Goal: Transaction & Acquisition: Purchase product/service

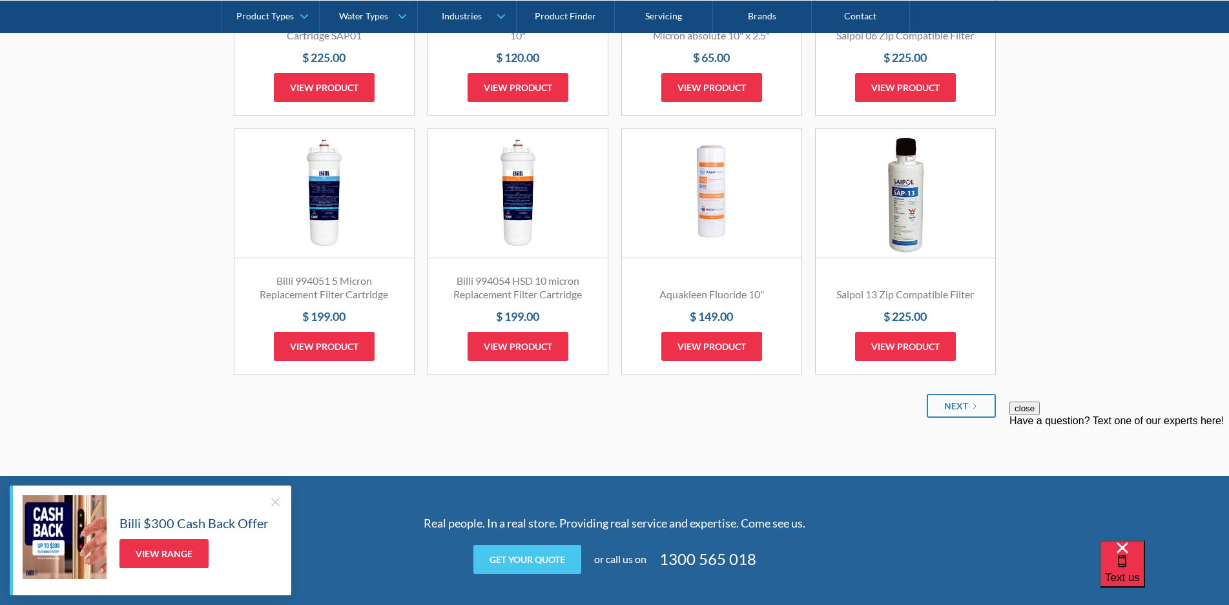
scroll to position [1614, 0]
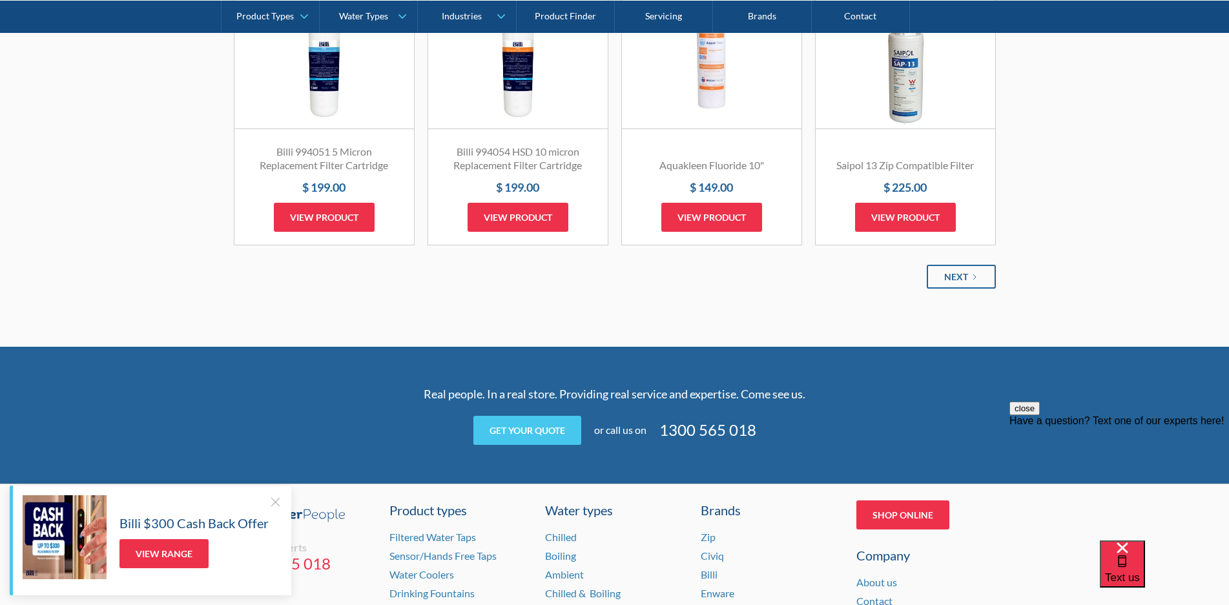
click at [948, 278] on div "Next" at bounding box center [956, 277] width 24 height 14
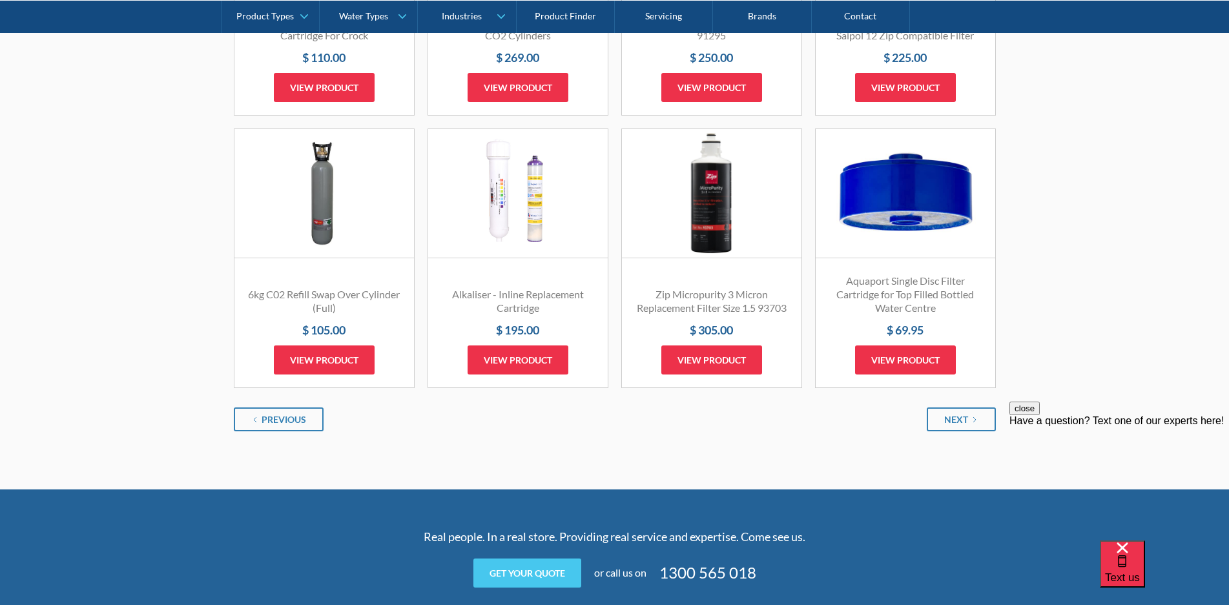
scroll to position [1679, 0]
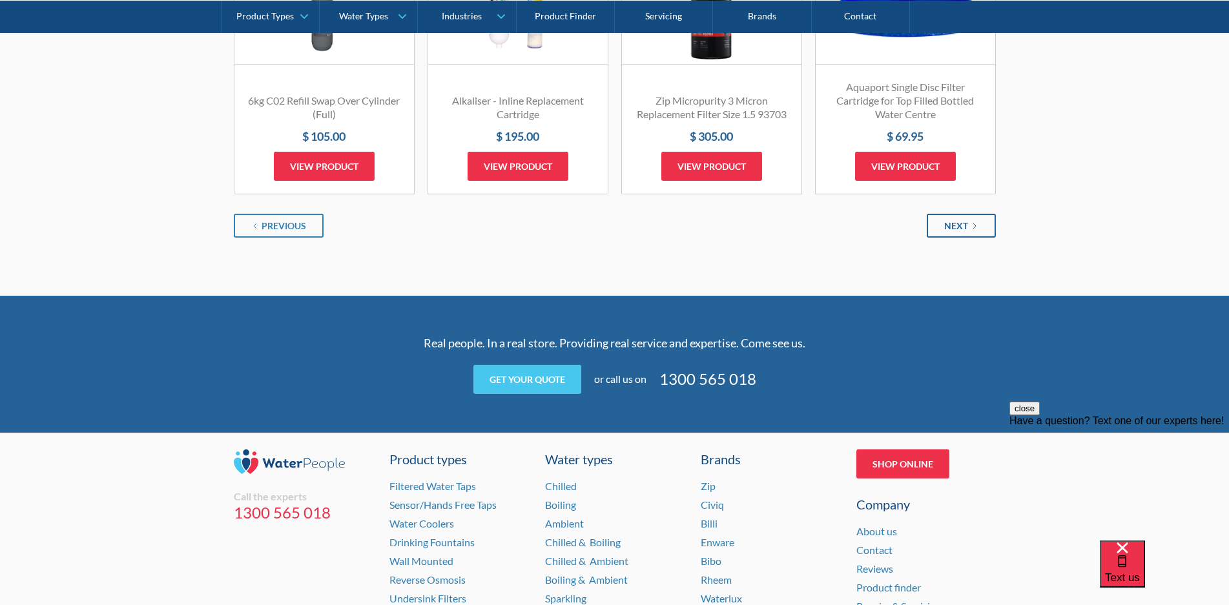
click at [936, 227] on link "Next" at bounding box center [961, 226] width 69 height 24
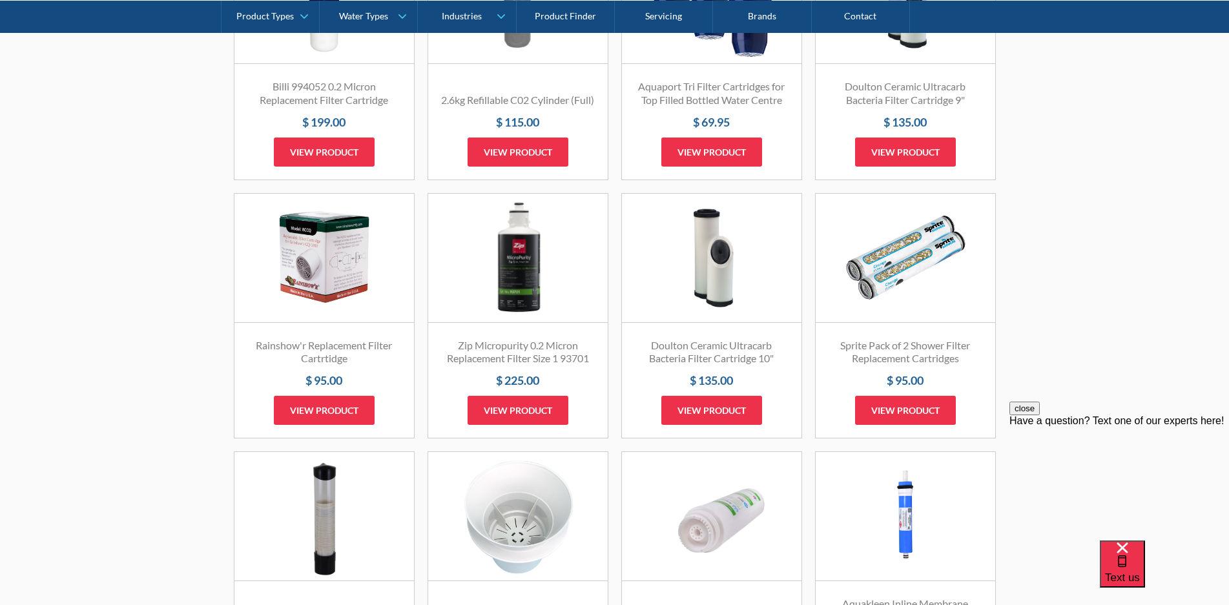
scroll to position [1356, 0]
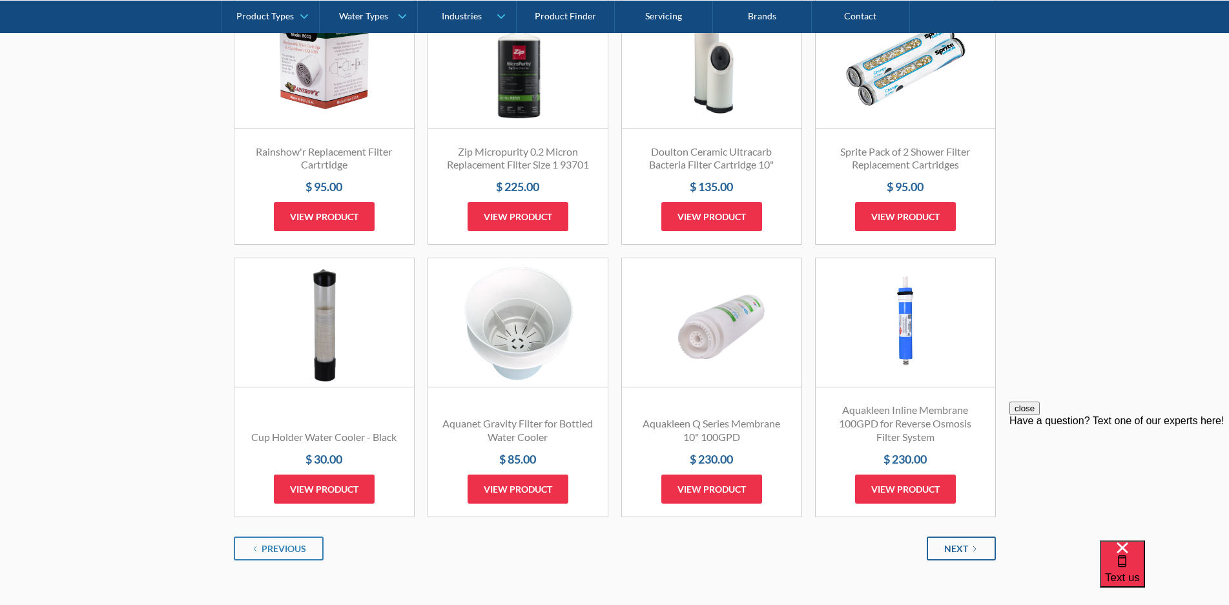
click at [963, 540] on link "Next" at bounding box center [961, 549] width 69 height 24
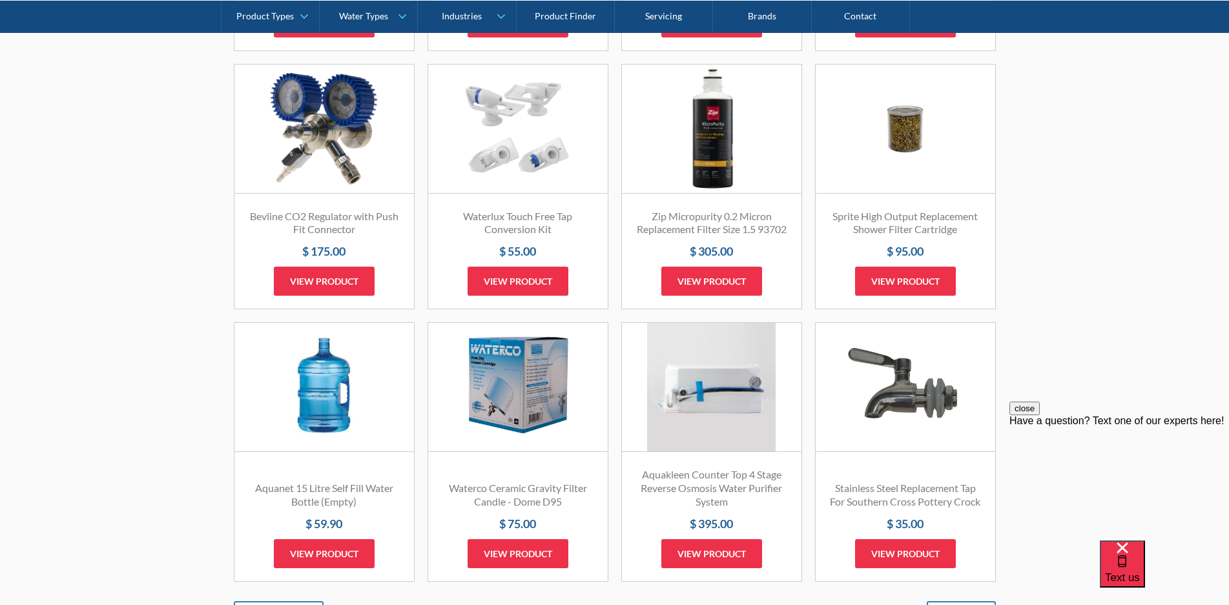
scroll to position [1550, 0]
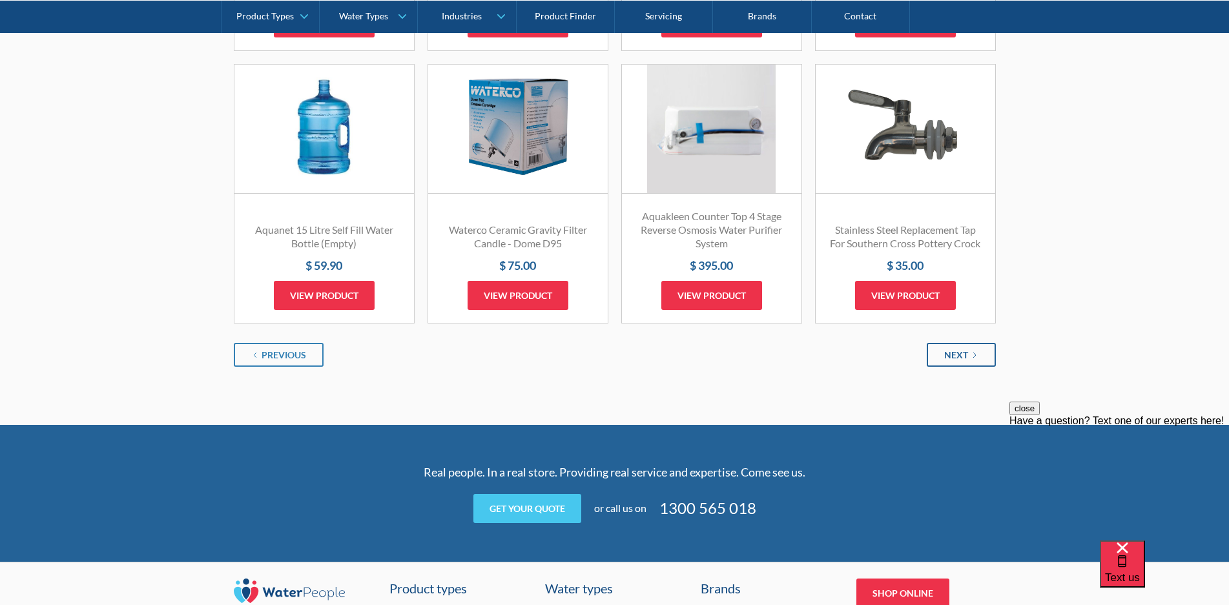
click at [948, 362] on div "Next" at bounding box center [956, 355] width 24 height 14
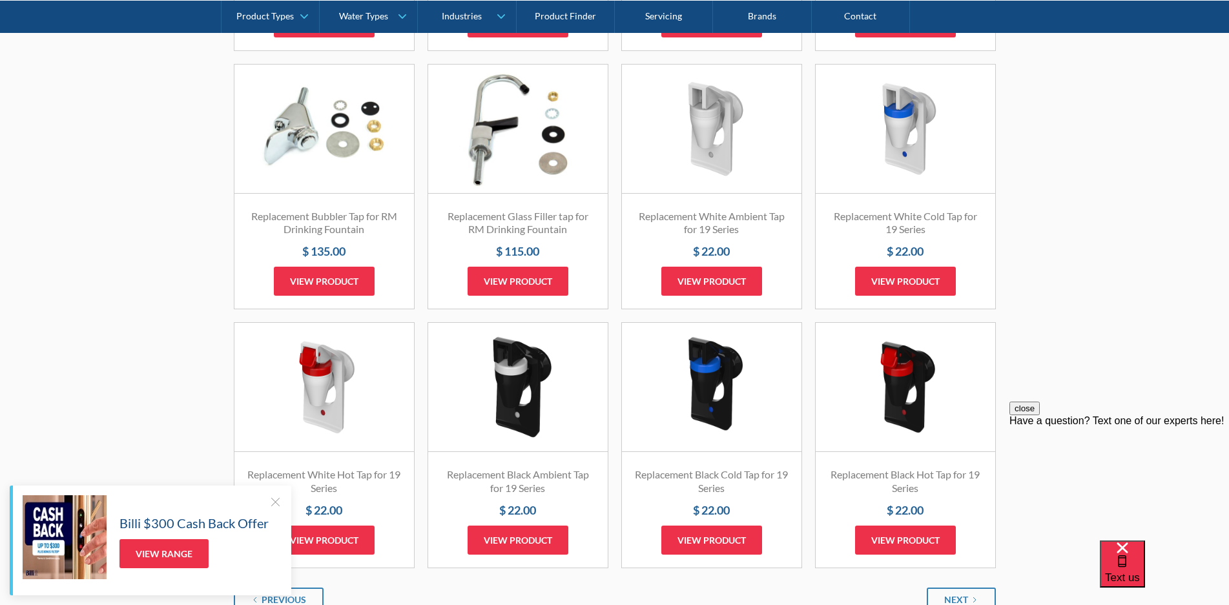
scroll to position [1421, 0]
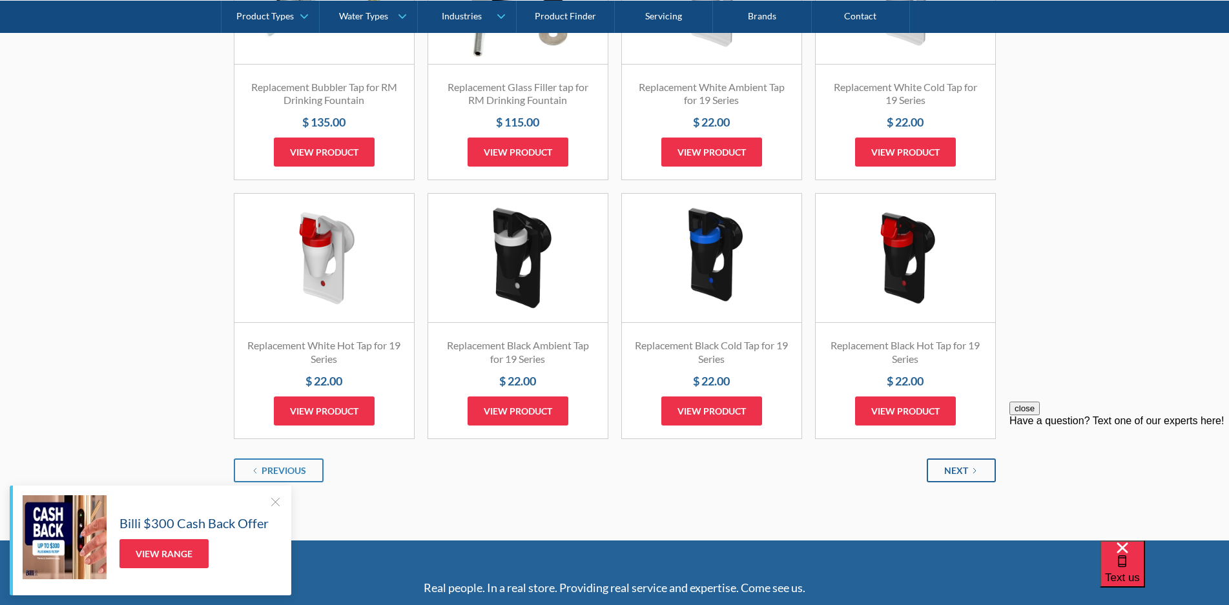
click at [964, 474] on div "Next" at bounding box center [956, 471] width 24 height 14
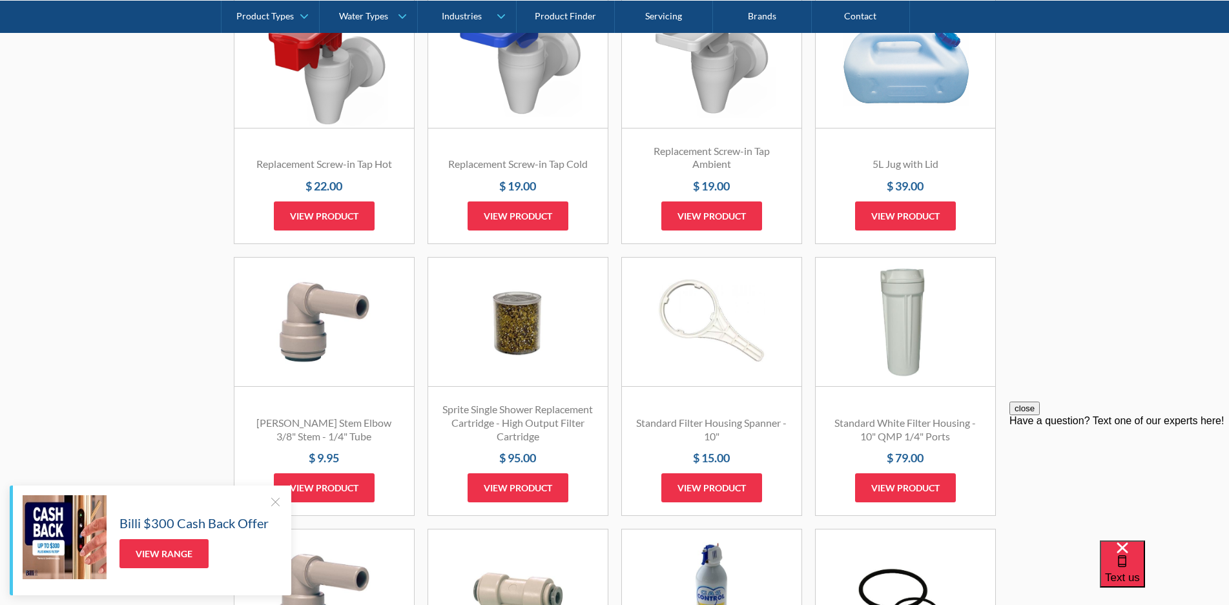
scroll to position [646, 0]
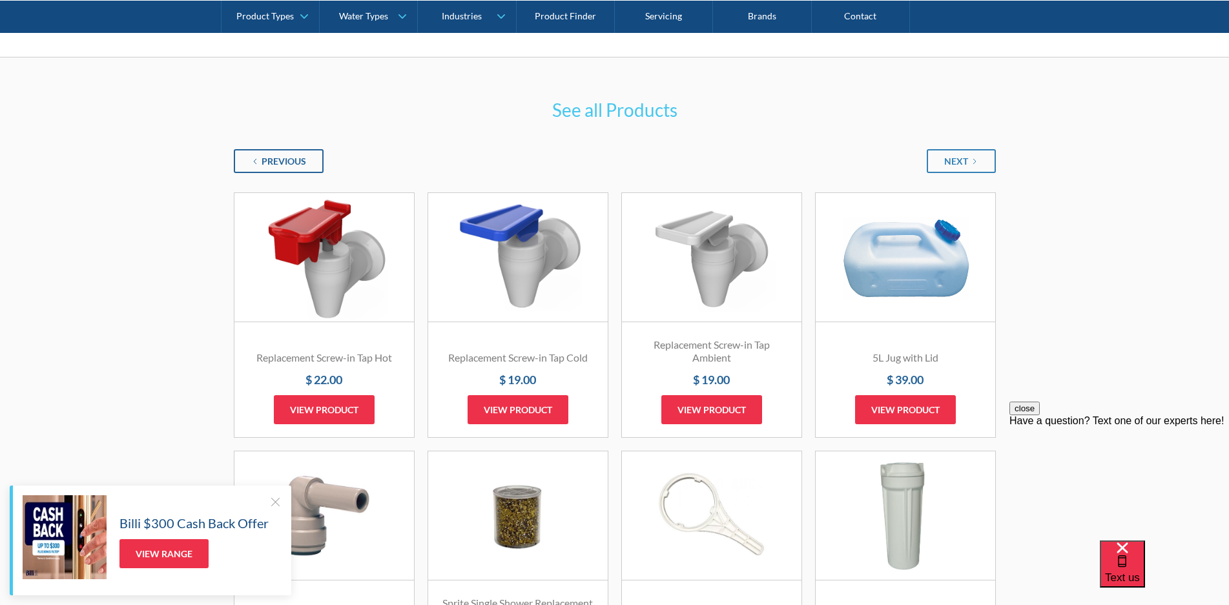
click at [284, 161] on div "Previous" at bounding box center [284, 161] width 45 height 14
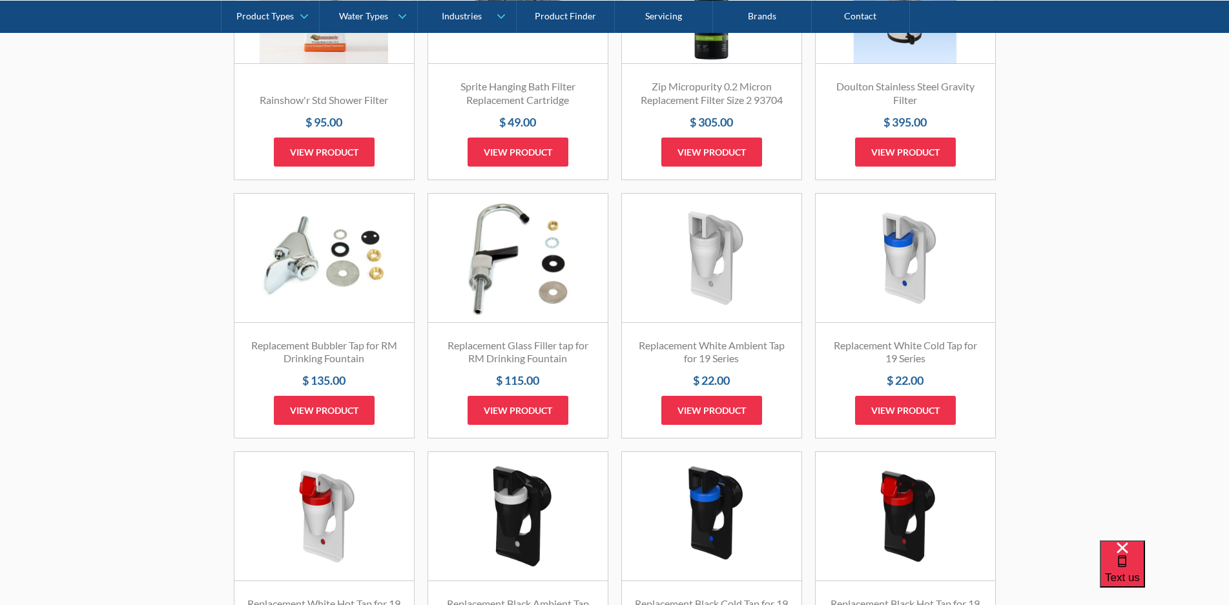
scroll to position [1356, 0]
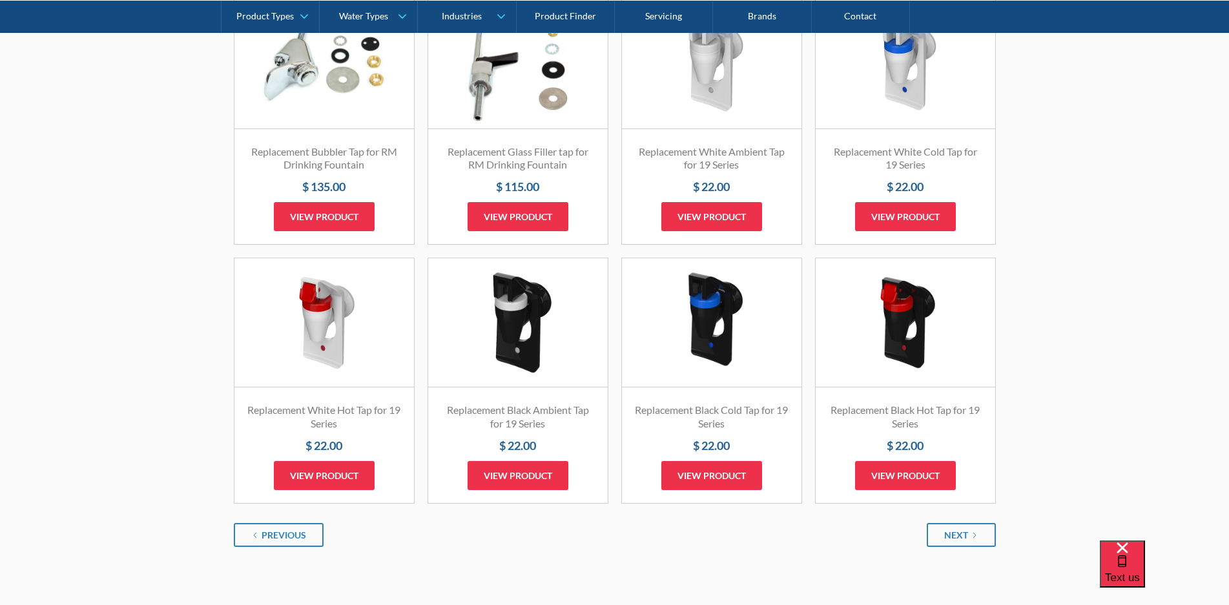
click at [333, 334] on link "Fits Most Brands Best Seller" at bounding box center [324, 322] width 180 height 129
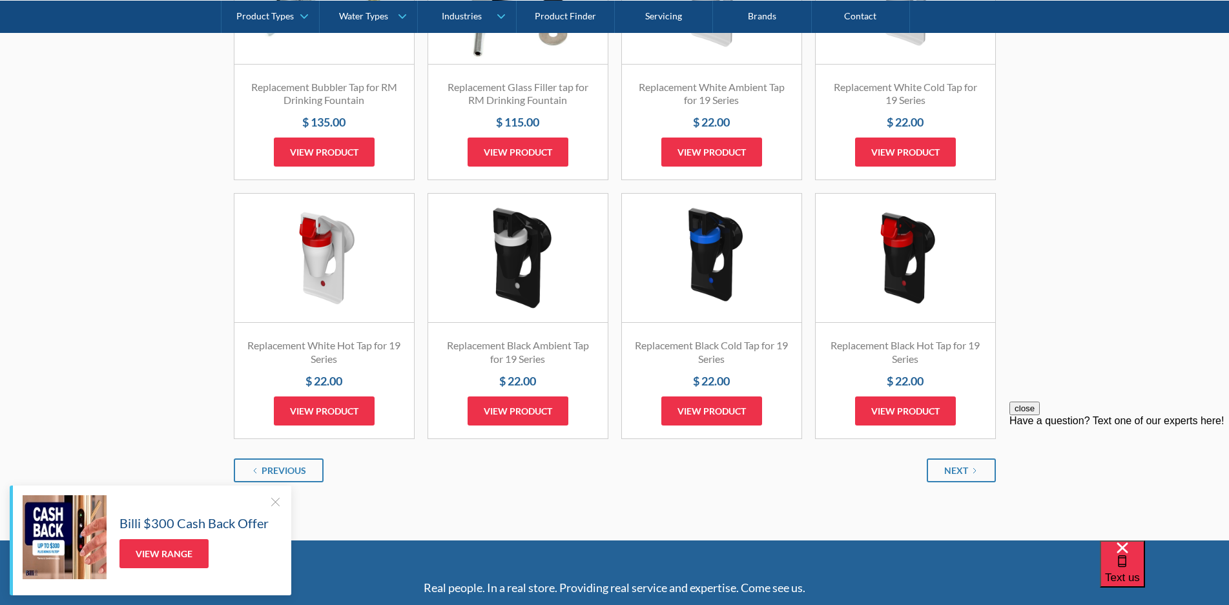
scroll to position [1485, 0]
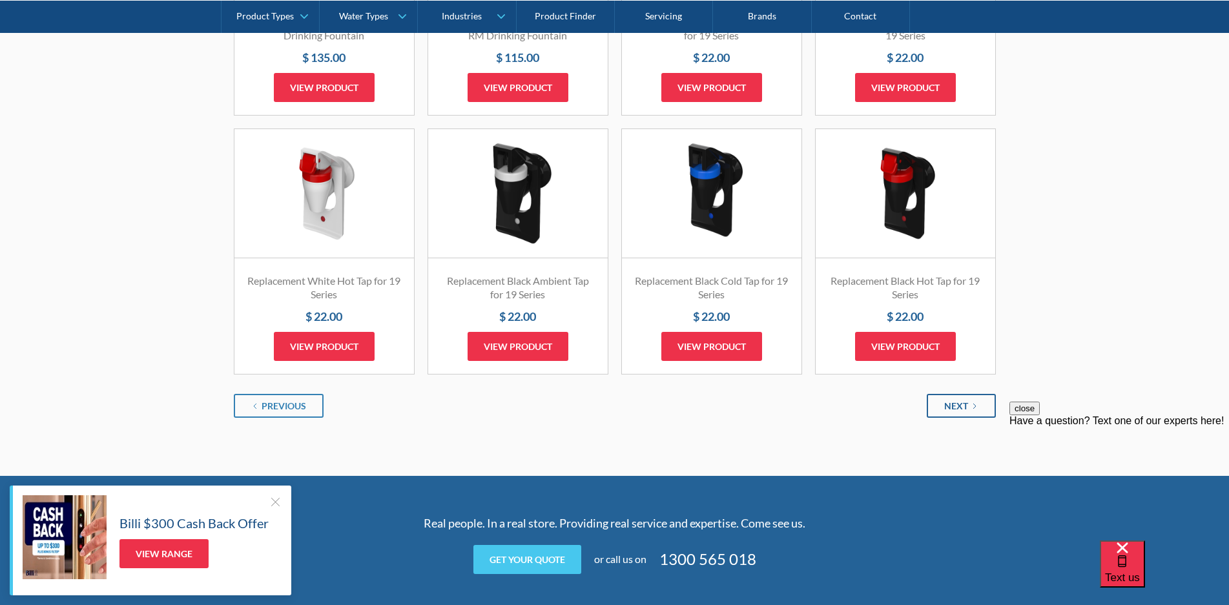
click at [954, 416] on link "Next" at bounding box center [961, 406] width 69 height 24
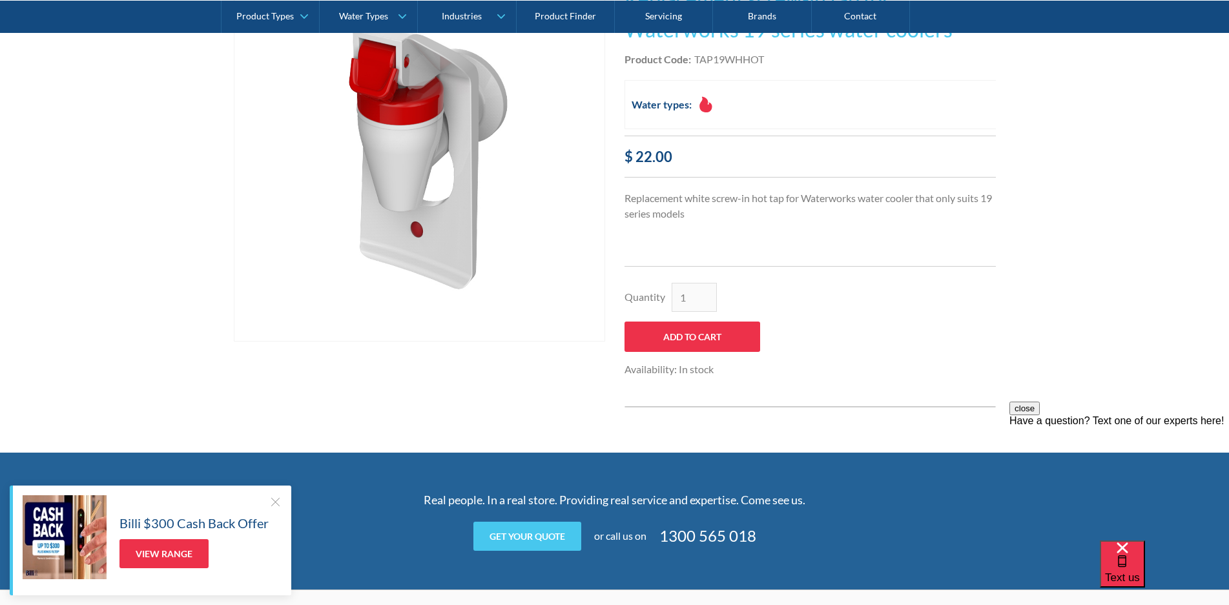
scroll to position [129, 0]
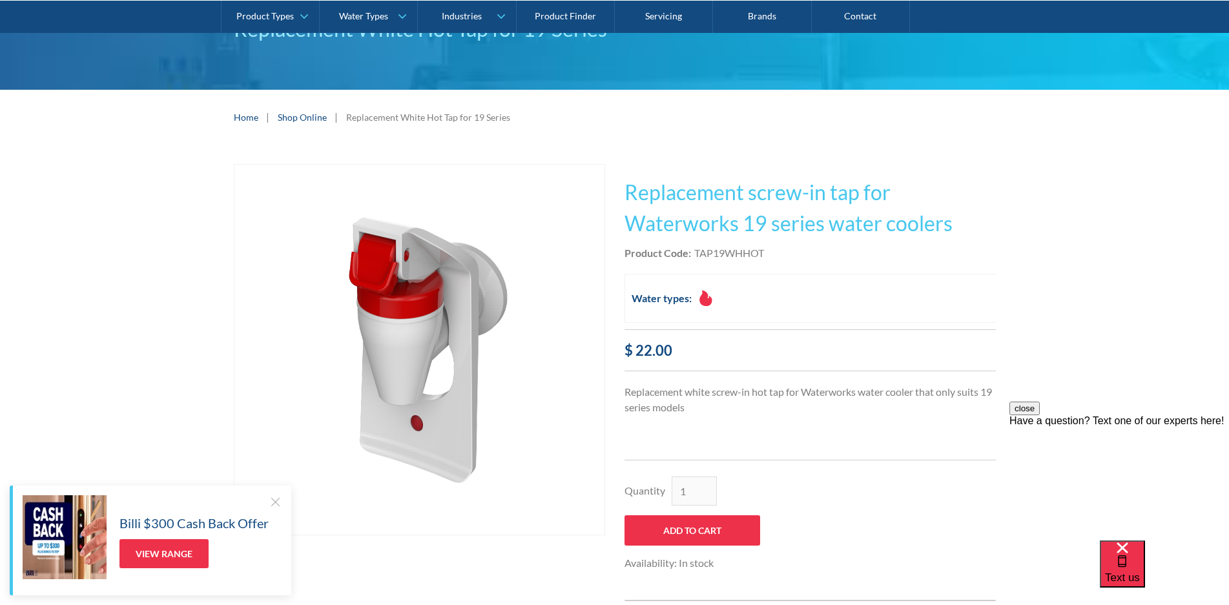
click at [1040, 415] on button "close" at bounding box center [1024, 409] width 30 height 14
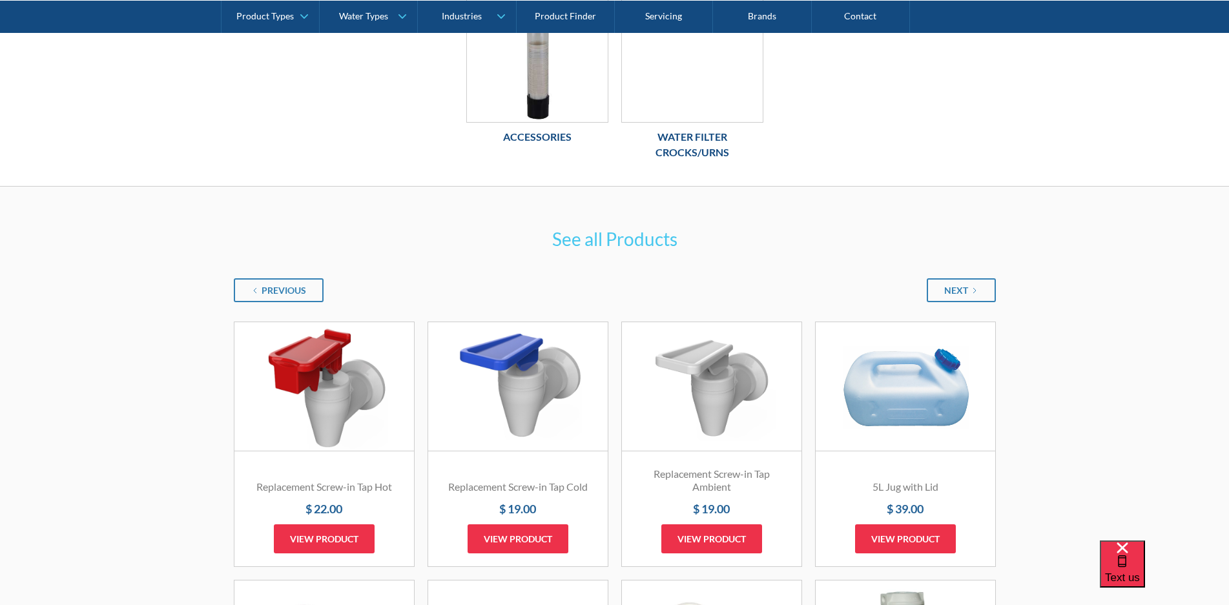
scroll to position [646, 0]
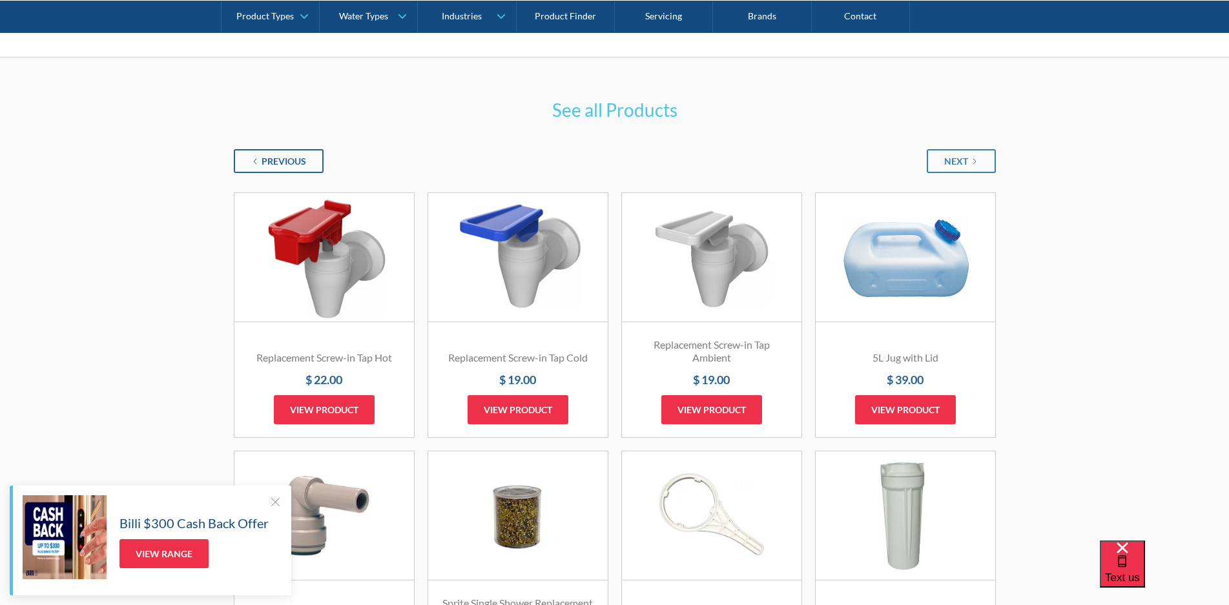
click at [292, 155] on div "Previous" at bounding box center [284, 161] width 45 height 14
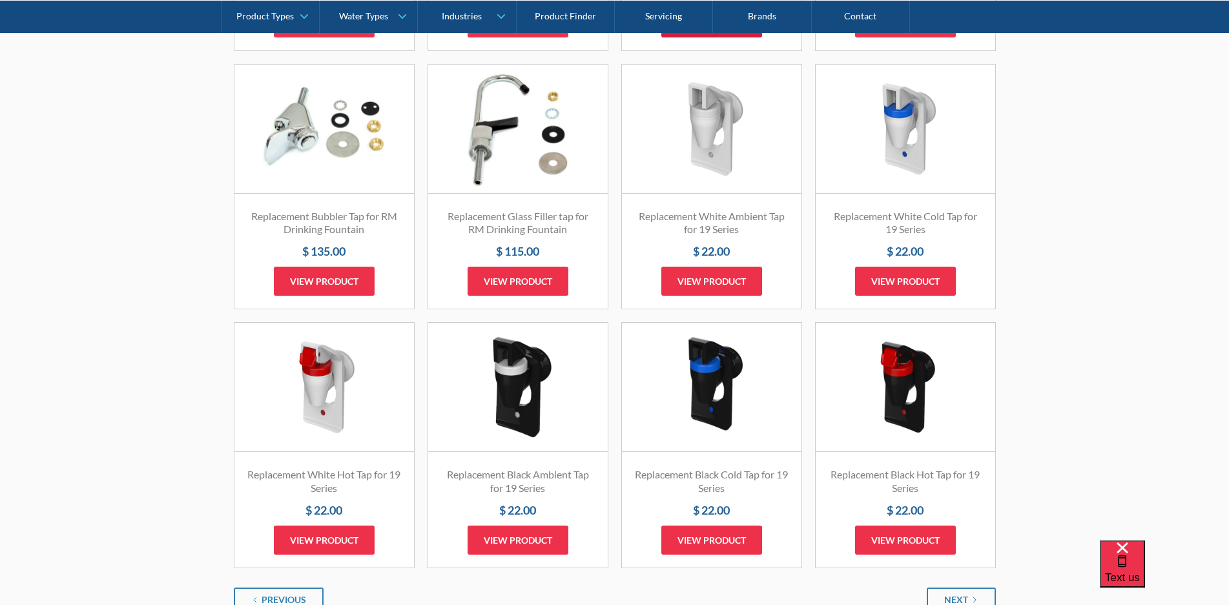
scroll to position [1356, 0]
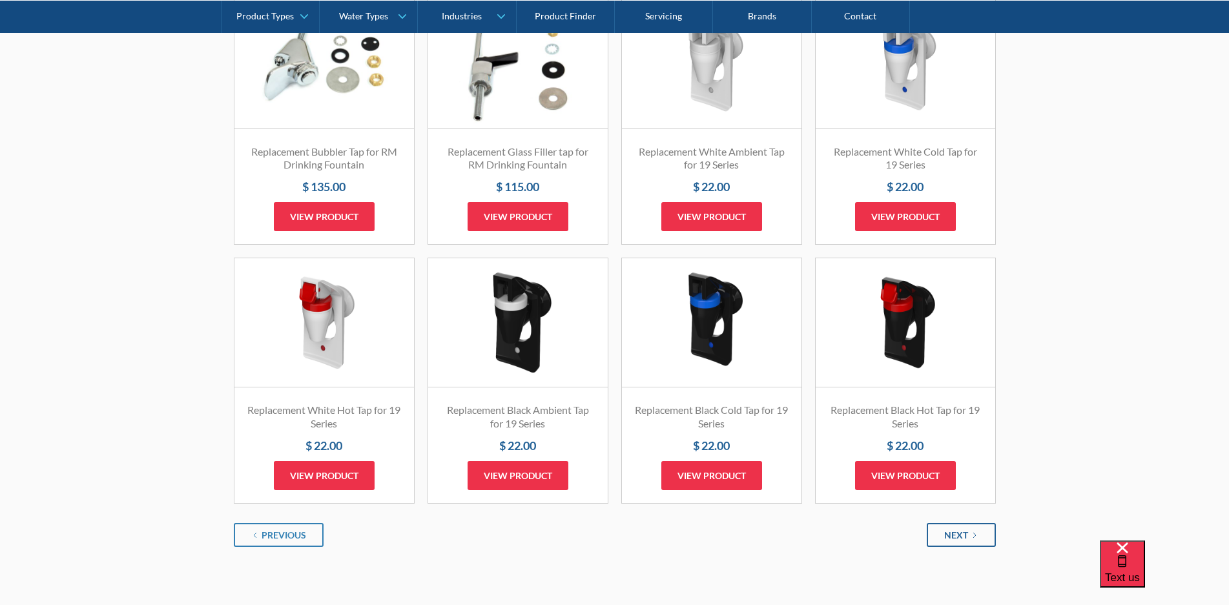
click at [969, 537] on link "Next" at bounding box center [961, 535] width 69 height 24
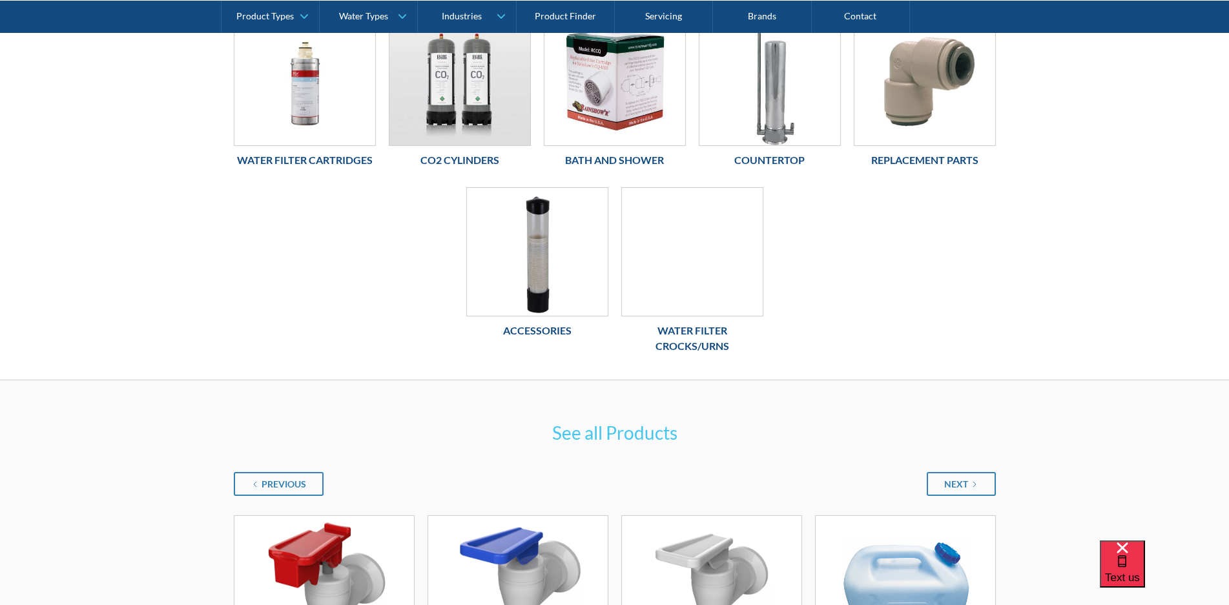
scroll to position [452, 0]
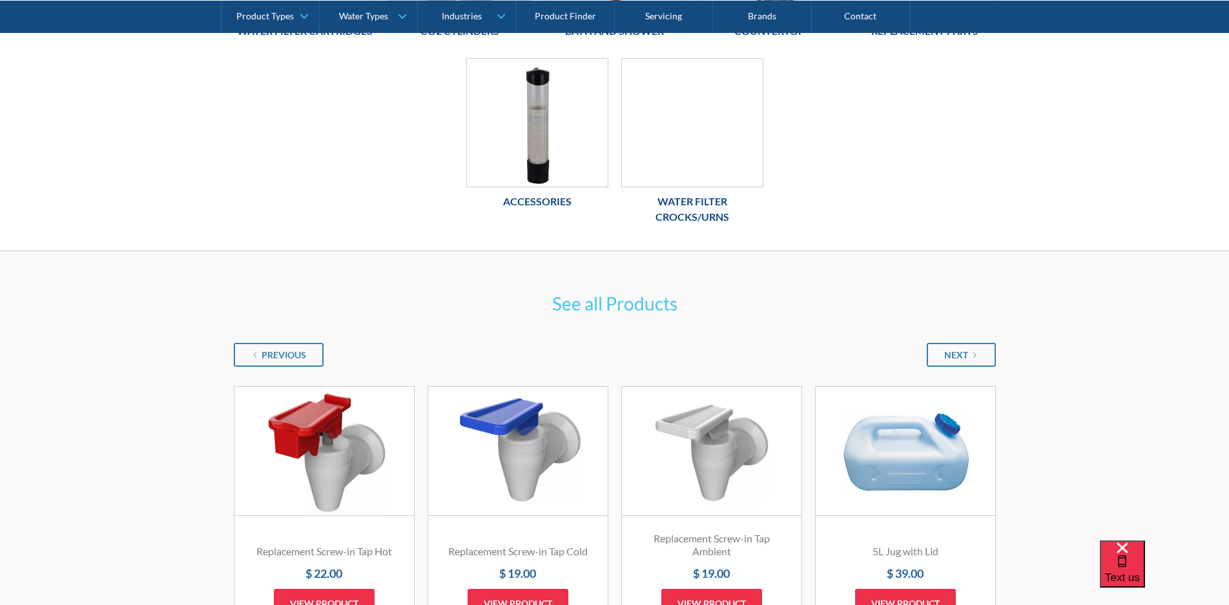
click at [309, 445] on link "Fits Most Brands Best Seller" at bounding box center [324, 451] width 180 height 129
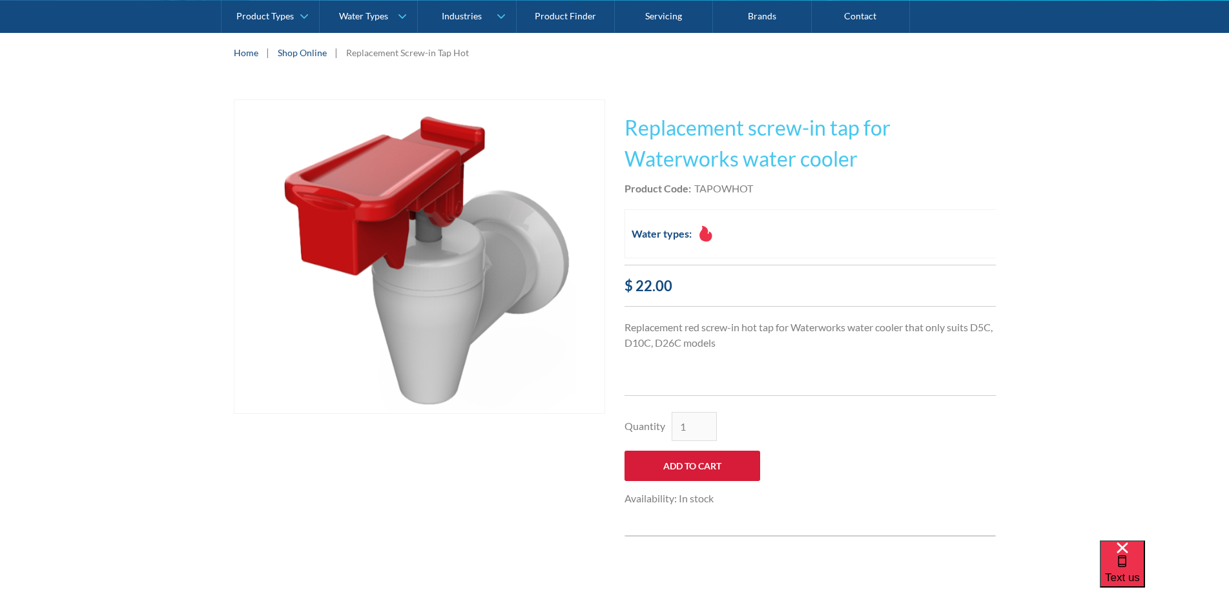
drag, startPoint x: 662, startPoint y: 468, endPoint x: 668, endPoint y: 464, distance: 6.6
click at [662, 468] on input "Add to Cart" at bounding box center [692, 466] width 136 height 30
type input "Add to Cart"
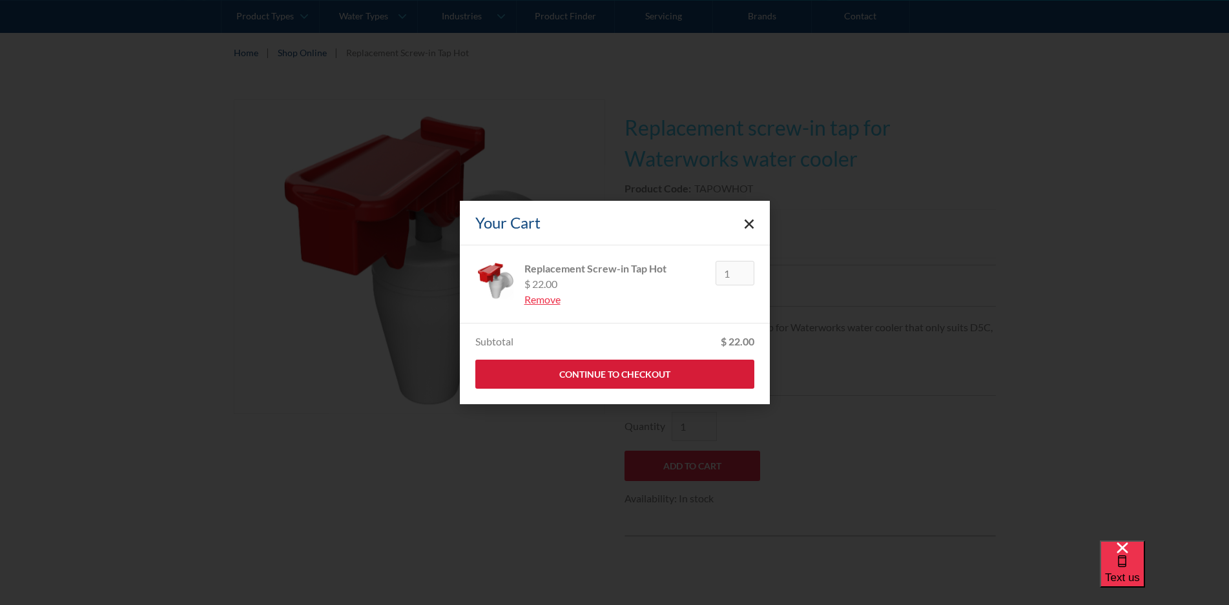
click at [619, 380] on link "Continue to Checkout" at bounding box center [614, 374] width 279 height 29
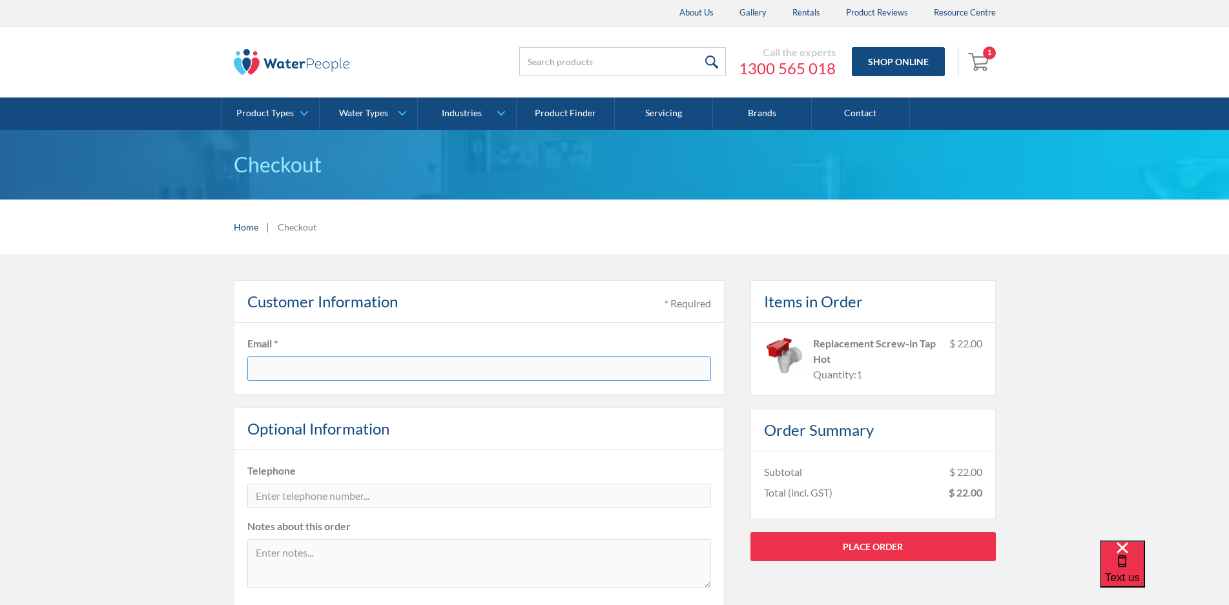
click at [322, 372] on input "text" at bounding box center [479, 368] width 464 height 25
type input "pa@thebidetshop.com.au"
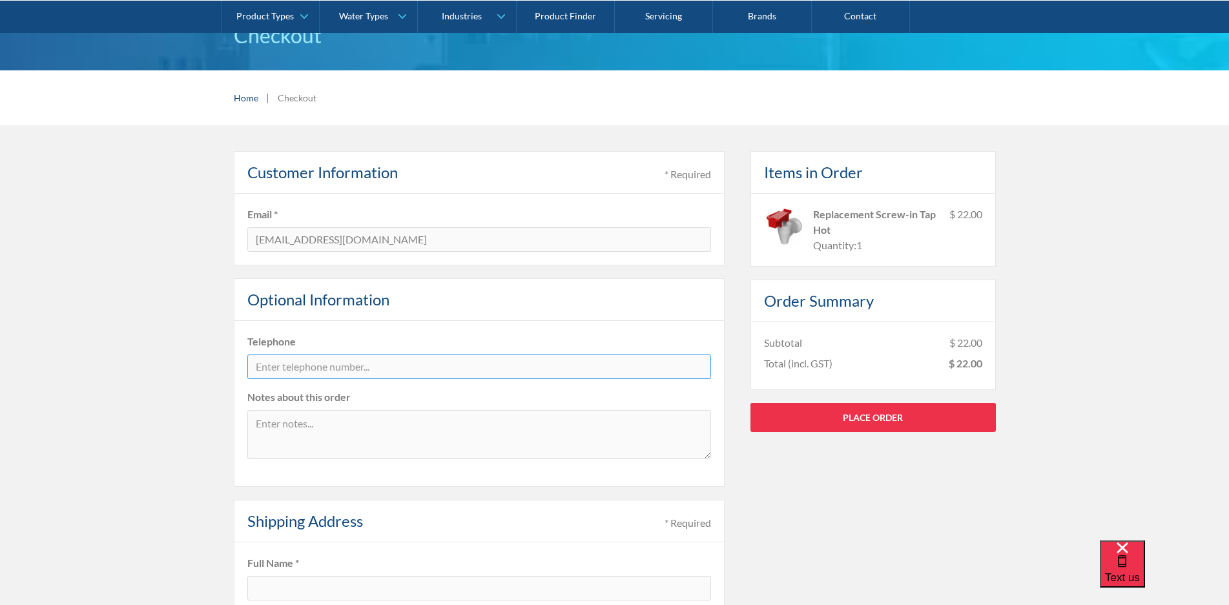
click at [274, 369] on input "tel" at bounding box center [479, 367] width 464 height 25
type input "0"
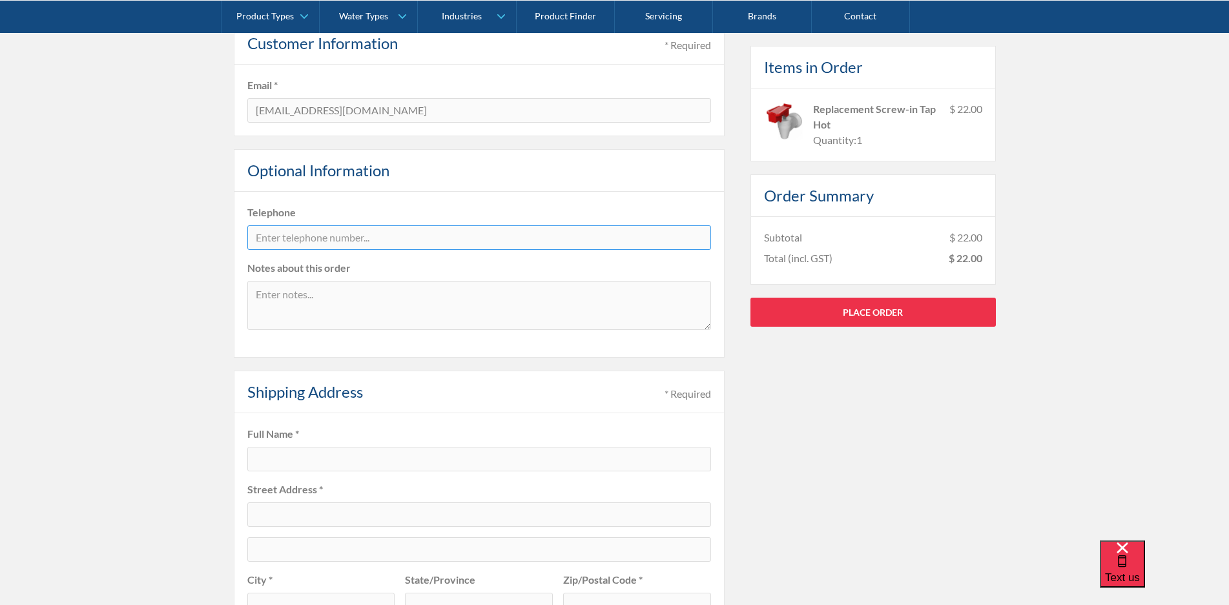
scroll to position [387, 0]
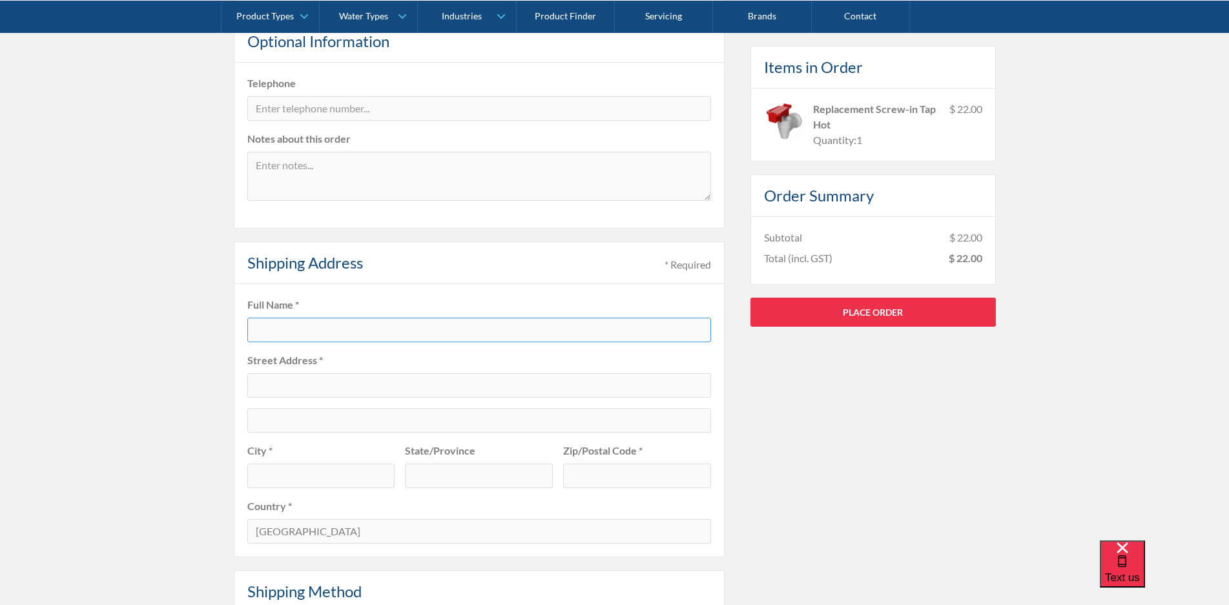
click at [310, 326] on input "text" at bounding box center [479, 330] width 464 height 25
click at [305, 324] on input "text" at bounding box center [479, 330] width 464 height 25
type input "Patricia Conrad"
click at [300, 392] on input "text" at bounding box center [479, 385] width 464 height 25
type input "56 Scarborough St"
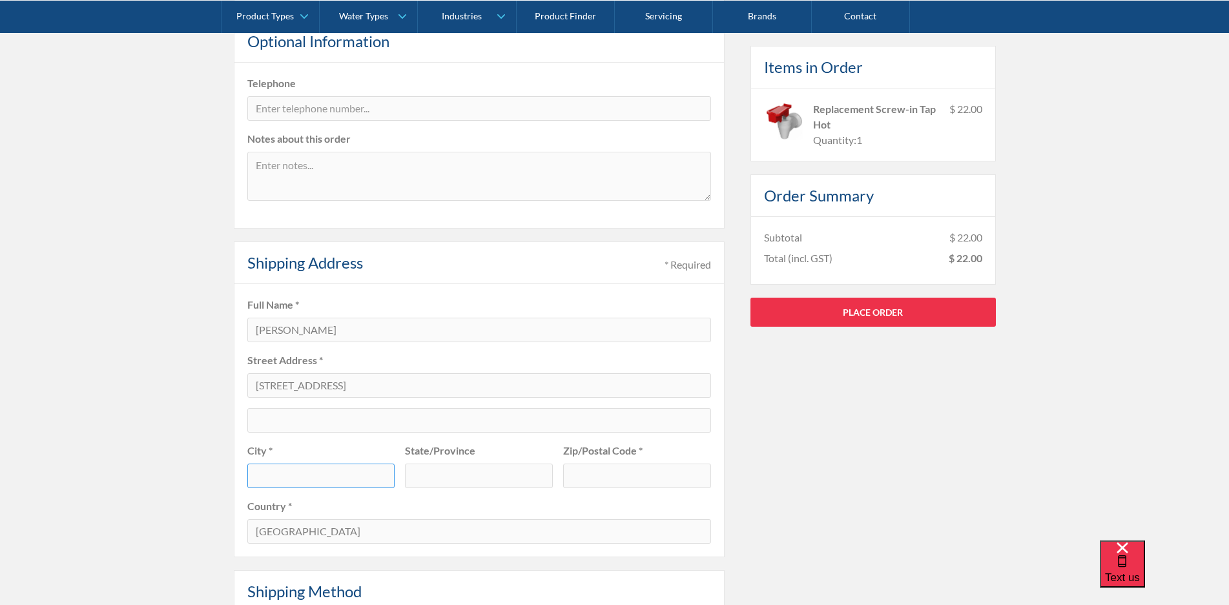
type input "Southport"
type input "Queensland"
type input "4215"
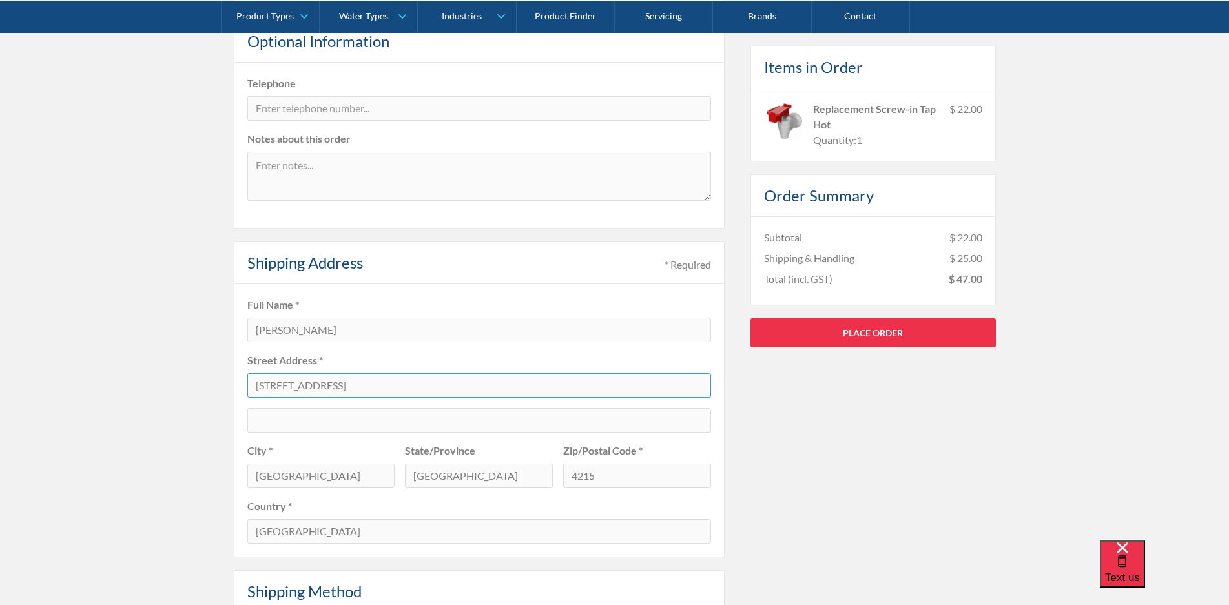
drag, startPoint x: 253, startPoint y: 382, endPoint x: 282, endPoint y: 387, distance: 29.0
click at [253, 382] on input "56 Scarborough St" at bounding box center [479, 385] width 464 height 25
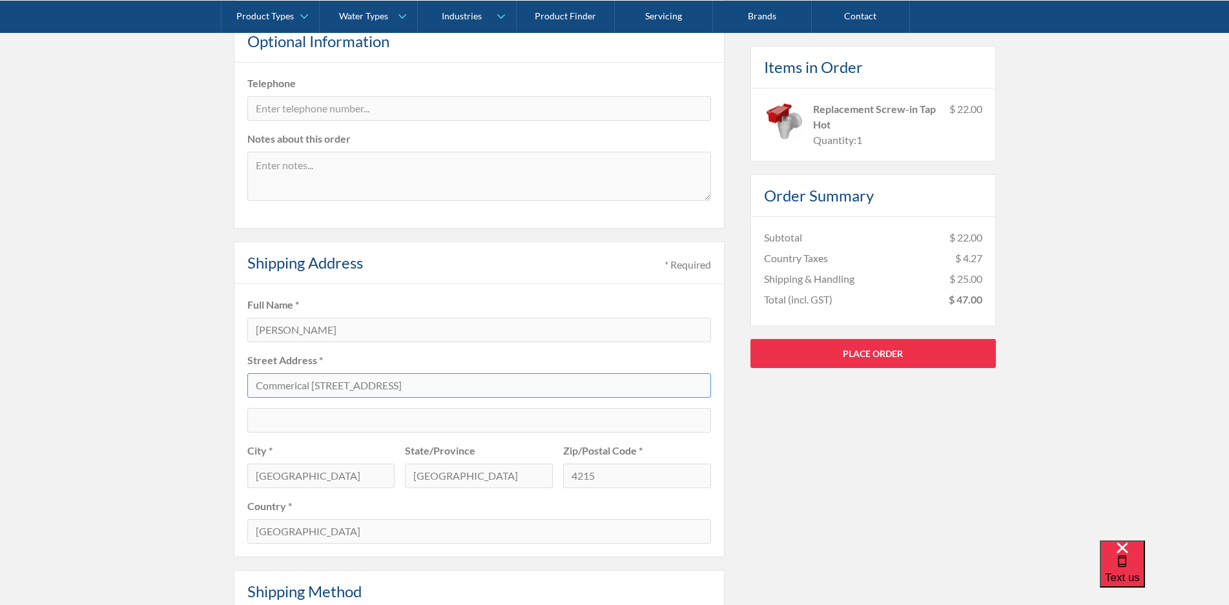
drag, startPoint x: 523, startPoint y: 383, endPoint x: 436, endPoint y: 380, distance: 87.2
click at [436, 380] on input "Commerical Tower 1, unit 1201, level 2, 56 Scarborough St" at bounding box center [479, 385] width 464 height 25
type input "Commerical Tower 1, unit 1201, level 2,"
click at [409, 414] on input "text" at bounding box center [479, 420] width 464 height 25
paste input "56 Scarborough St"
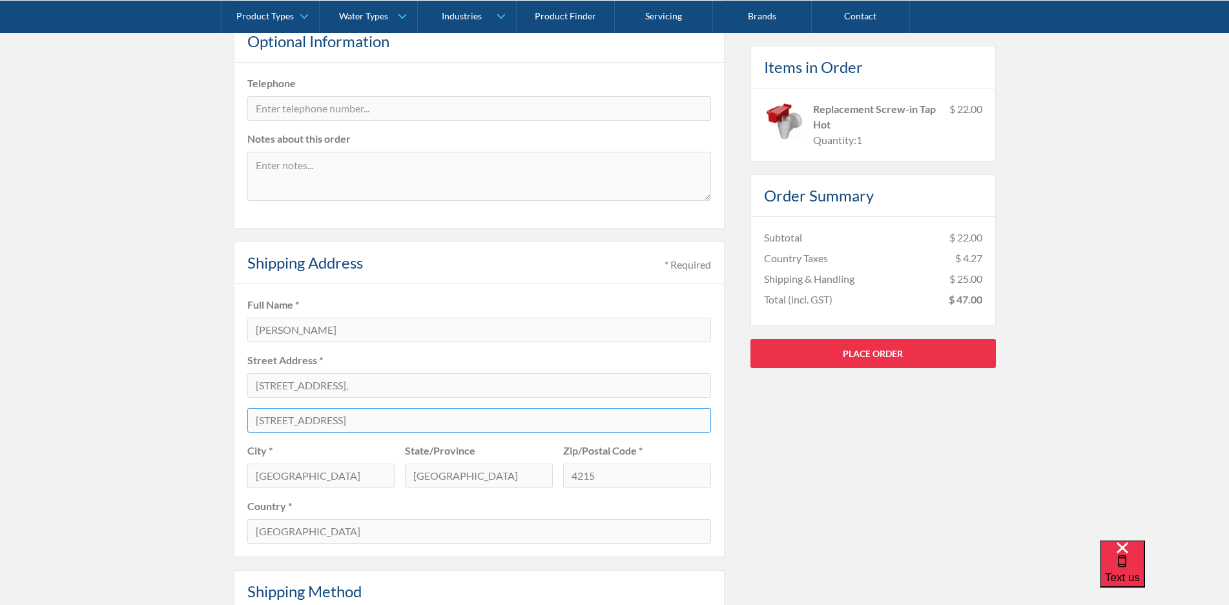
type input "56 Scarborough St"
click at [447, 387] on input "Commerical Tower 1, unit 1201, level 2," at bounding box center [479, 385] width 464 height 25
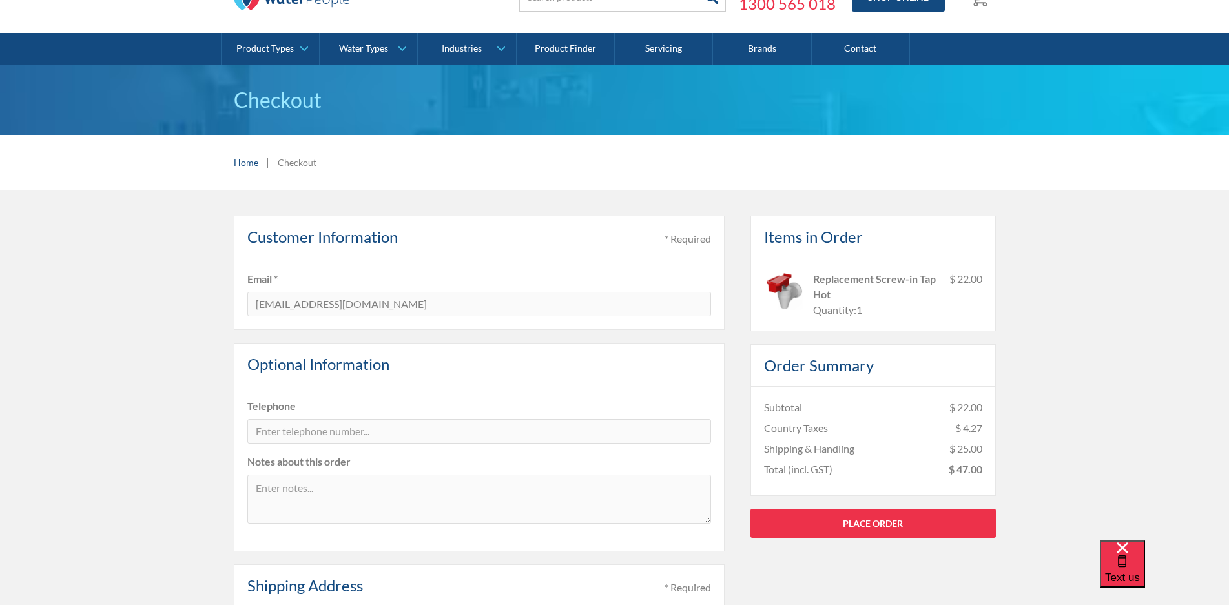
scroll to position [0, 0]
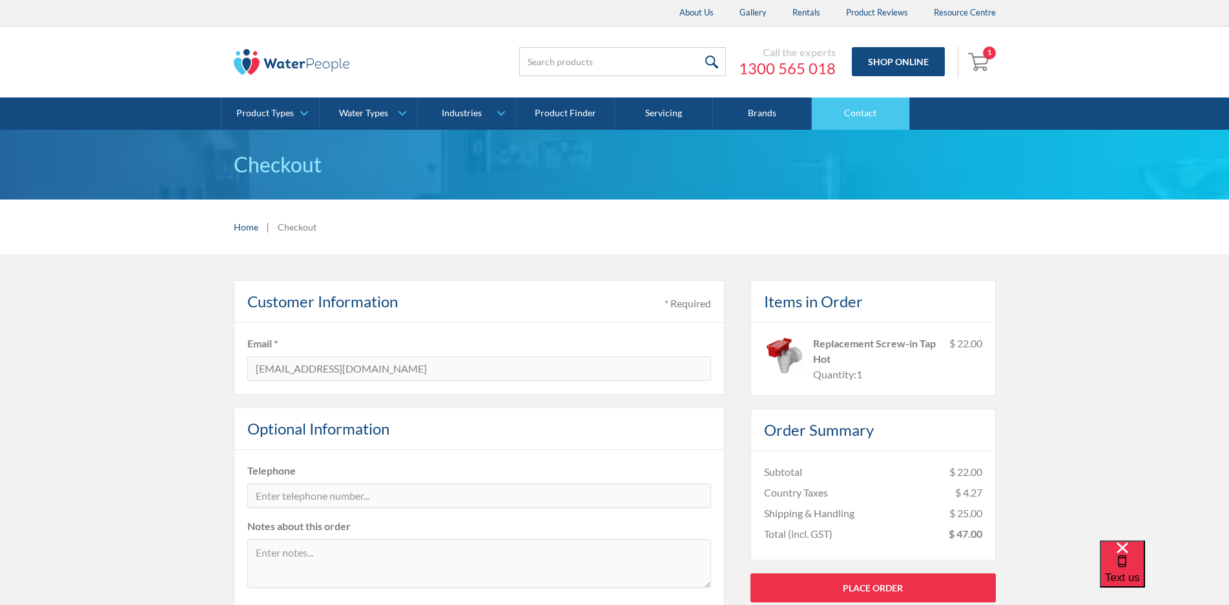
type input "Commercial Tower 1, unit 1201, level 2"
click at [868, 109] on link "Contact" at bounding box center [861, 114] width 98 height 32
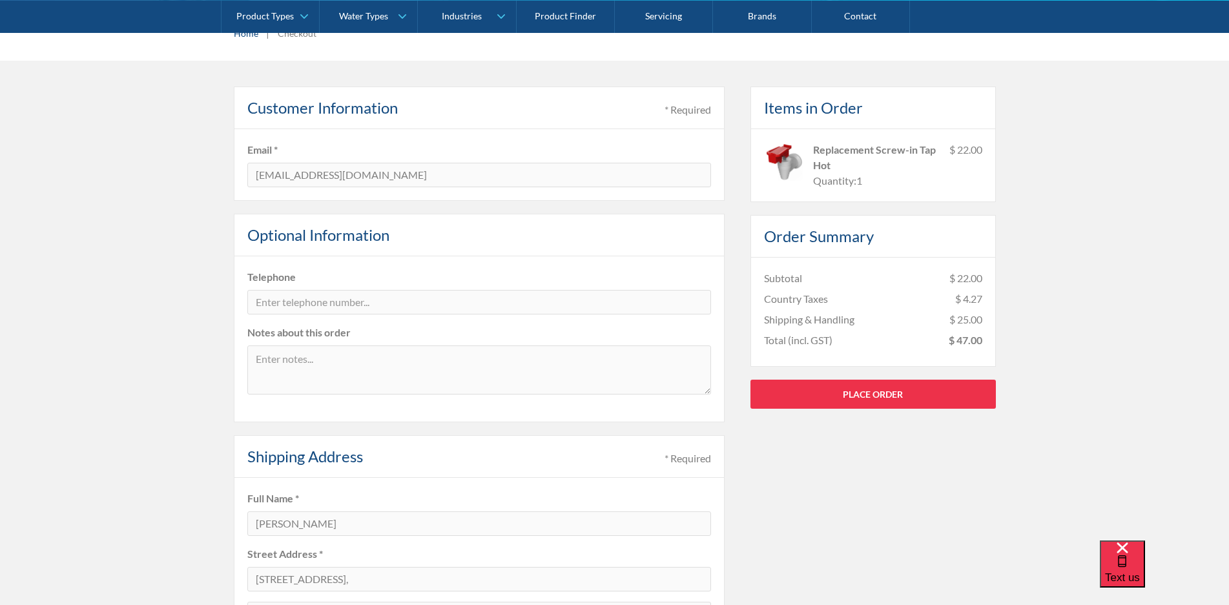
scroll to position [387, 0]
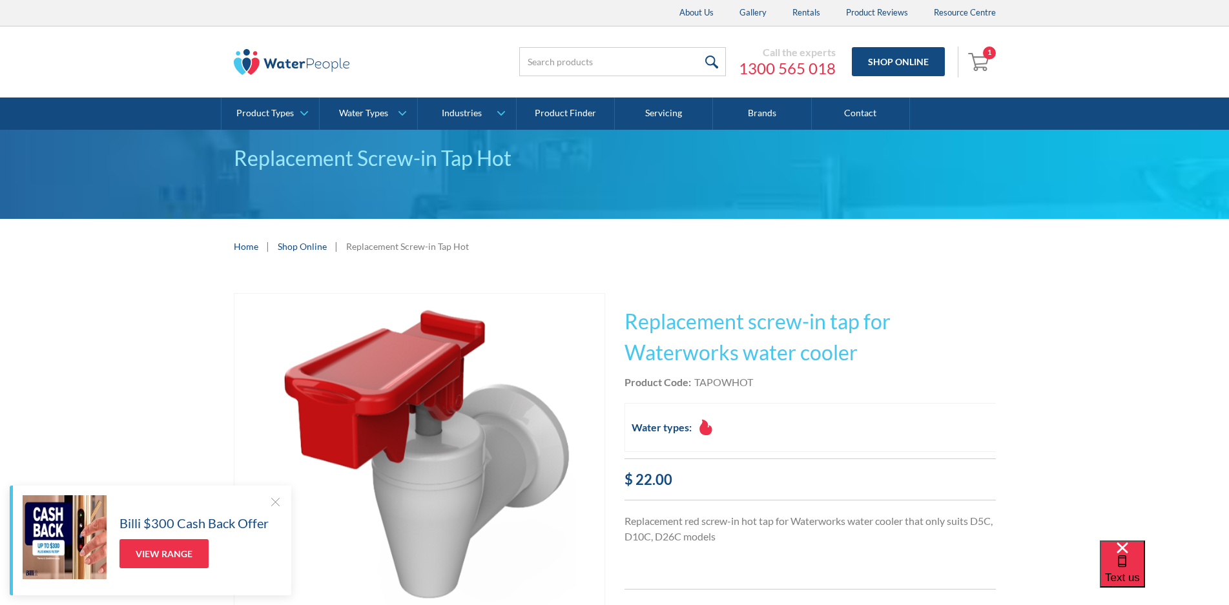
click at [276, 502] on div at bounding box center [275, 501] width 13 height 13
